Goal: Task Accomplishment & Management: Complete application form

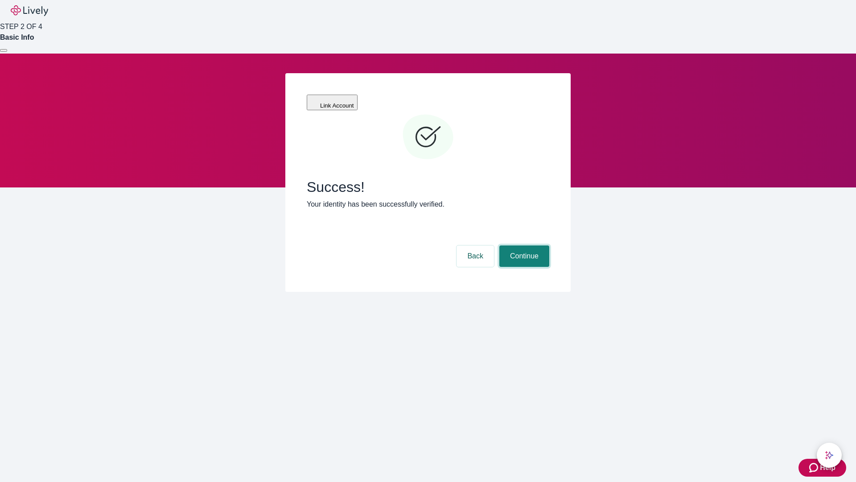
click at [523, 245] on button "Continue" at bounding box center [525, 255] width 50 height 21
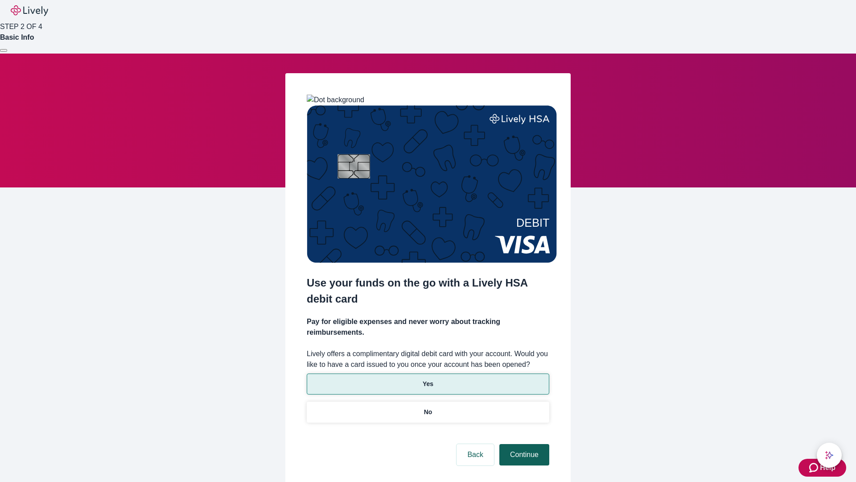
click at [428, 379] on p "Yes" at bounding box center [428, 383] width 11 height 9
click at [523, 444] on button "Continue" at bounding box center [525, 454] width 50 height 21
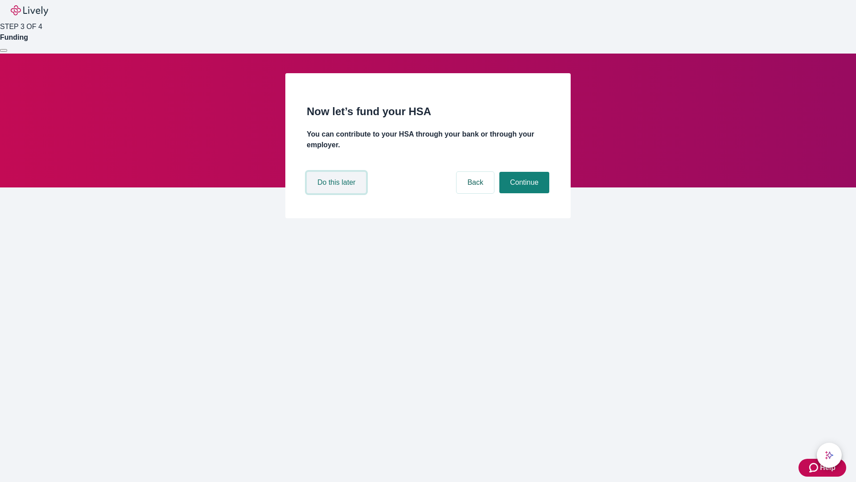
click at [338, 193] on button "Do this later" at bounding box center [336, 182] width 59 height 21
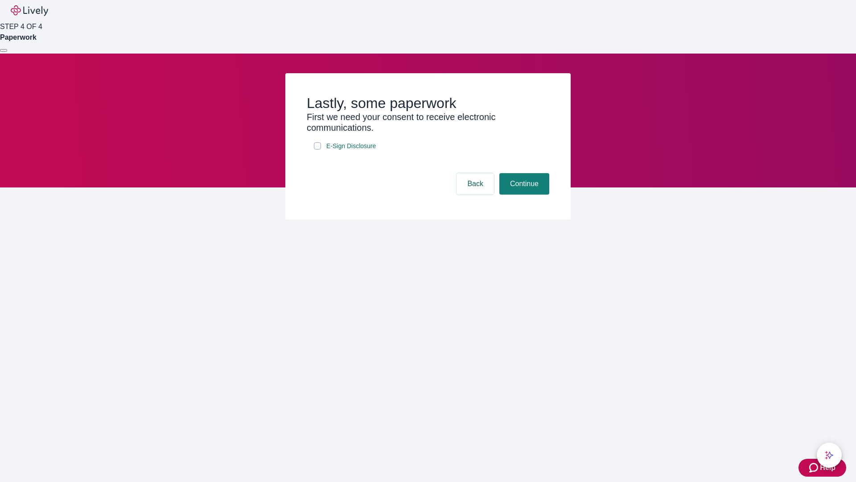
click at [318, 149] on input "E-Sign Disclosure" at bounding box center [317, 145] width 7 height 7
checkbox input "true"
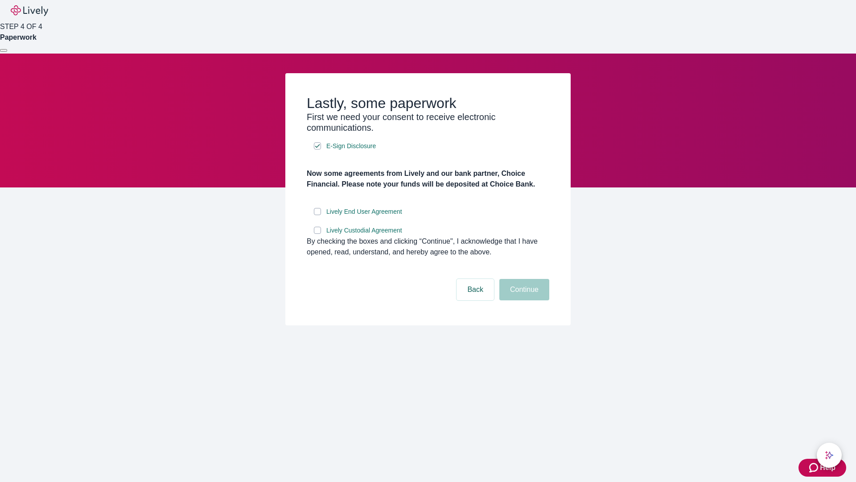
click at [318, 215] on input "Lively End User Agreement" at bounding box center [317, 211] width 7 height 7
checkbox input "true"
click at [318, 234] on input "Lively Custodial Agreement" at bounding box center [317, 230] width 7 height 7
checkbox input "true"
click at [523, 300] on button "Continue" at bounding box center [525, 289] width 50 height 21
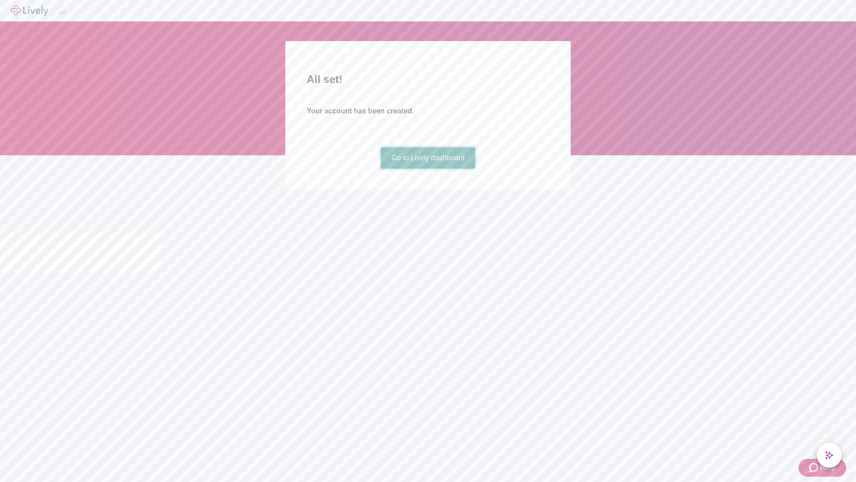
click at [428, 169] on link "Go to Lively dashboard" at bounding box center [428, 157] width 95 height 21
